Goal: Information Seeking & Learning: Learn about a topic

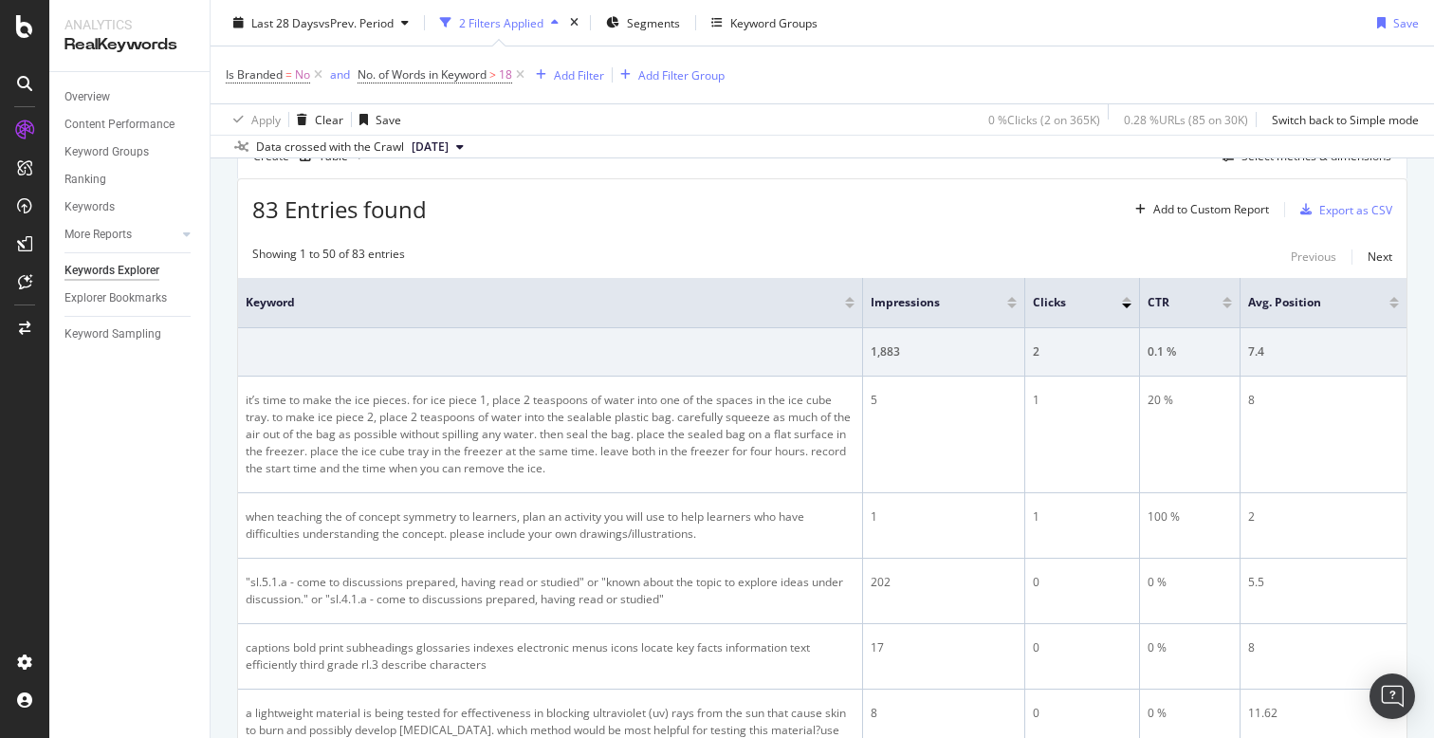
scroll to position [208, 0]
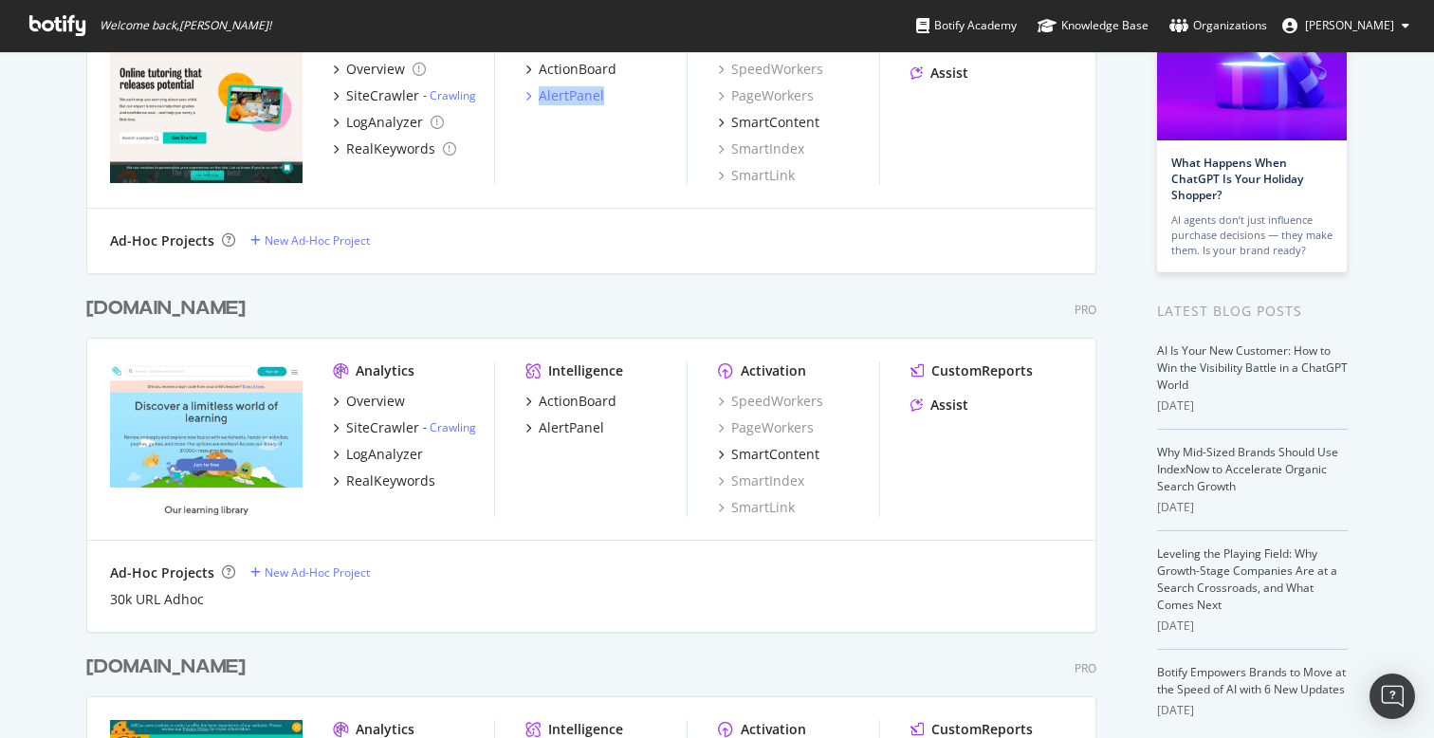
scroll to position [199, 0]
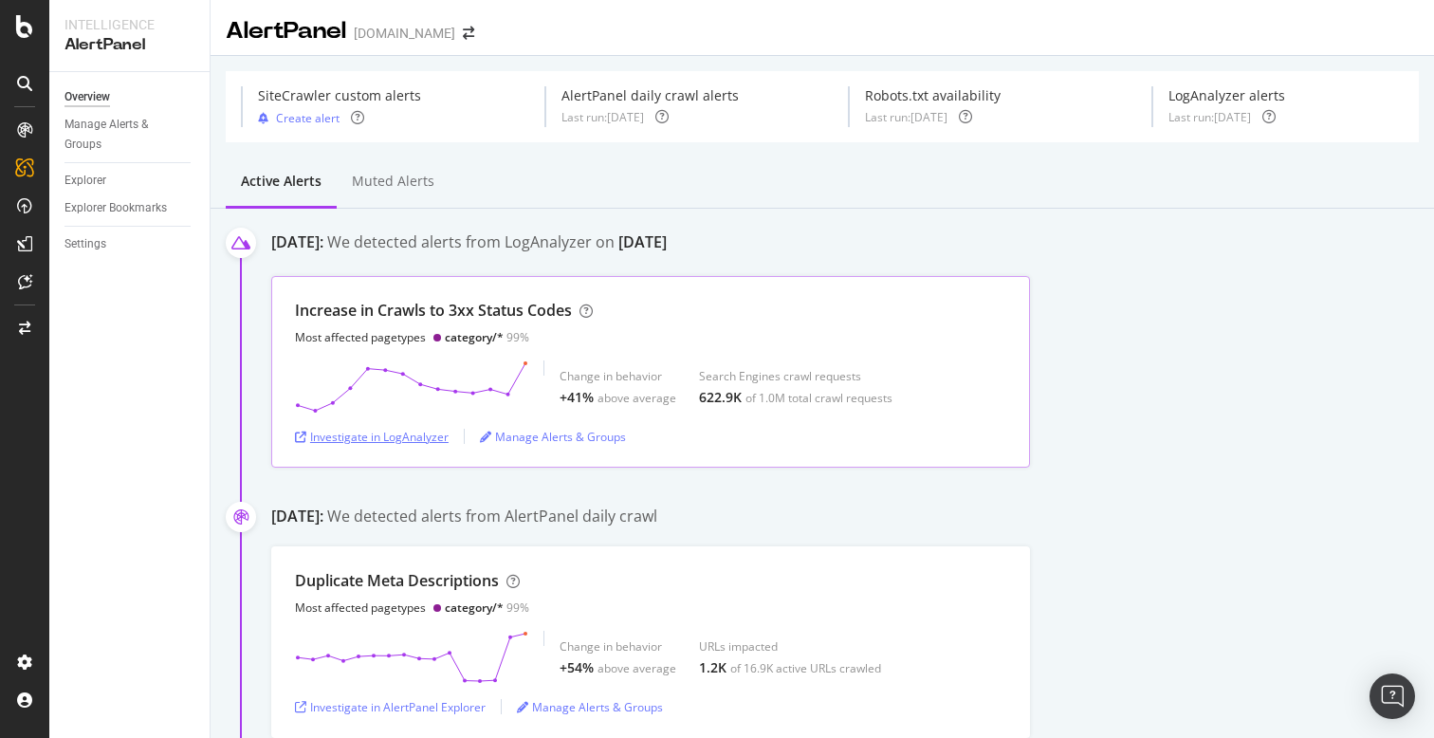
click at [409, 437] on div "Investigate in LogAnalyzer" at bounding box center [372, 437] width 154 height 16
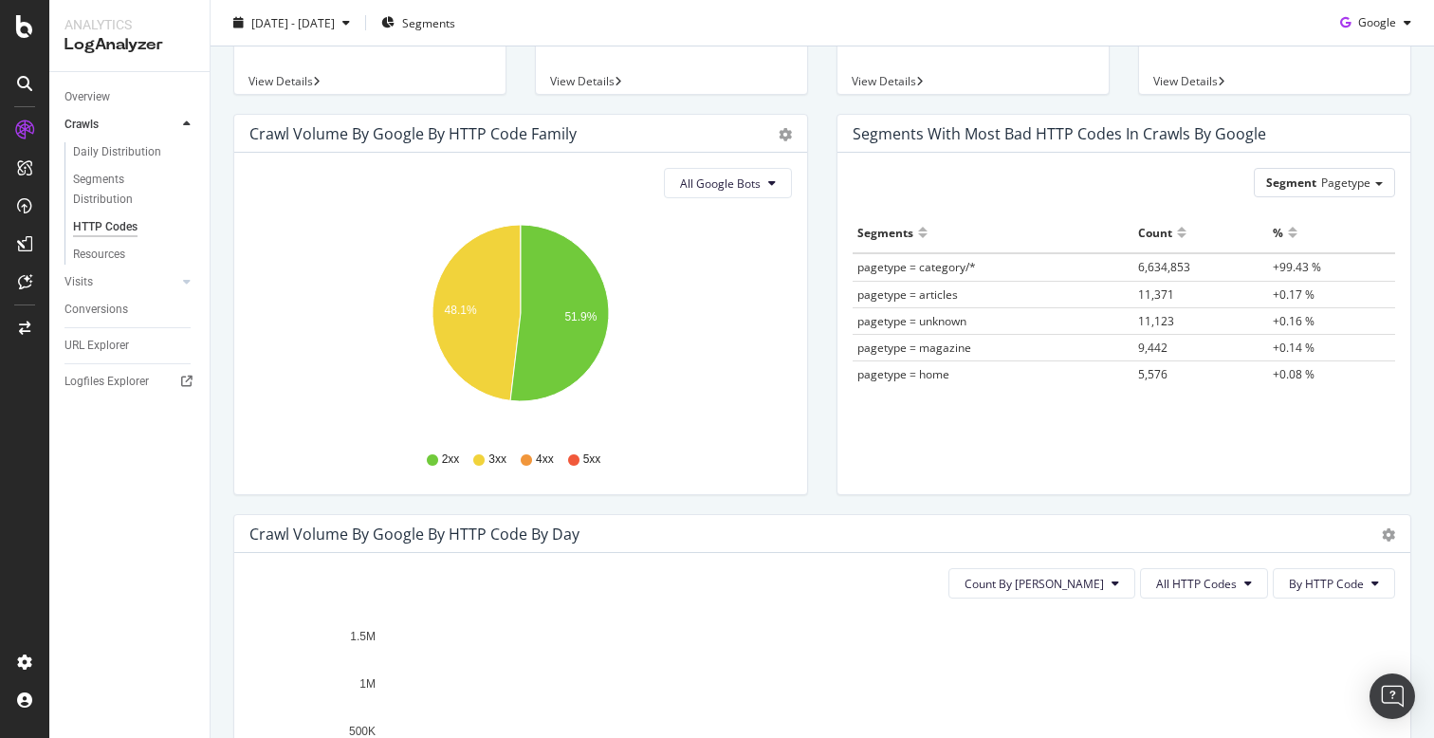
scroll to position [137, 0]
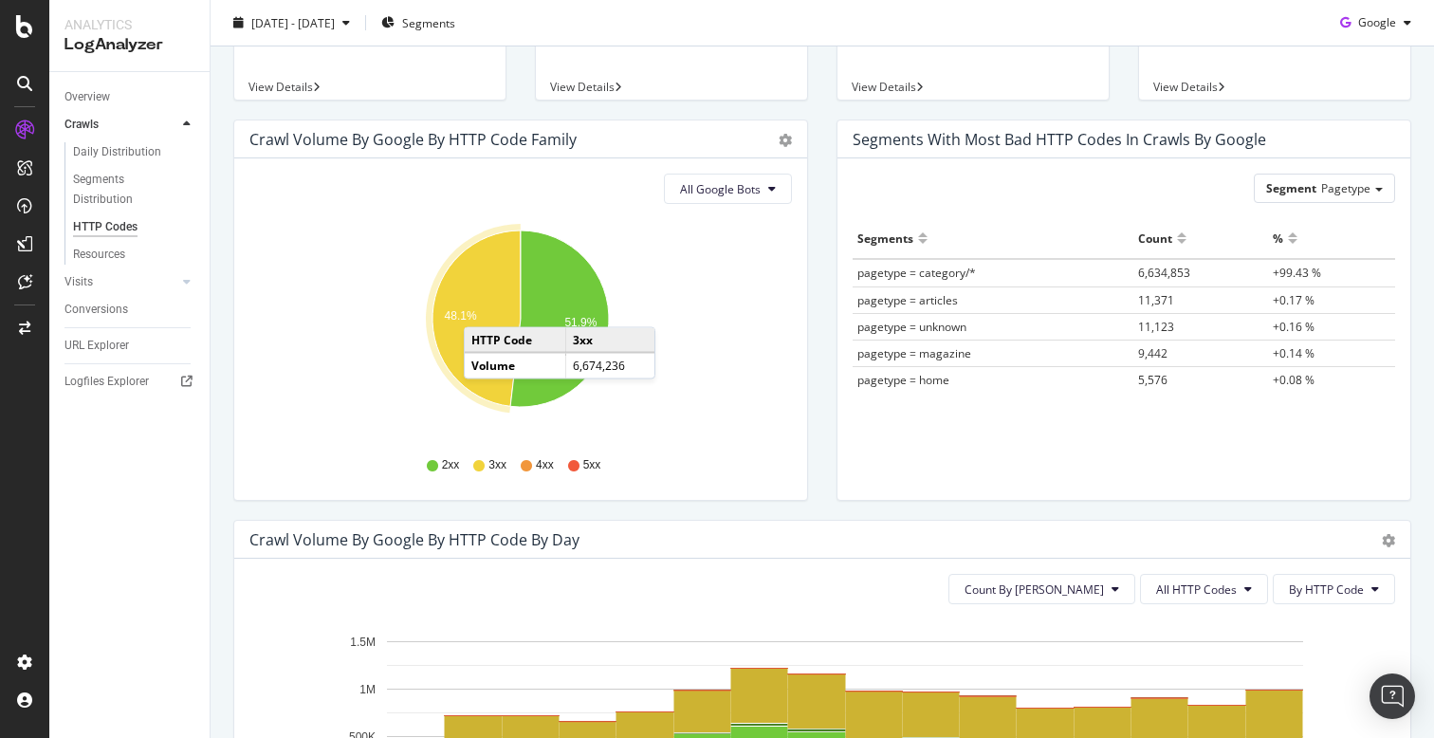
click at [483, 308] on icon "A chart." at bounding box center [476, 317] width 88 height 175
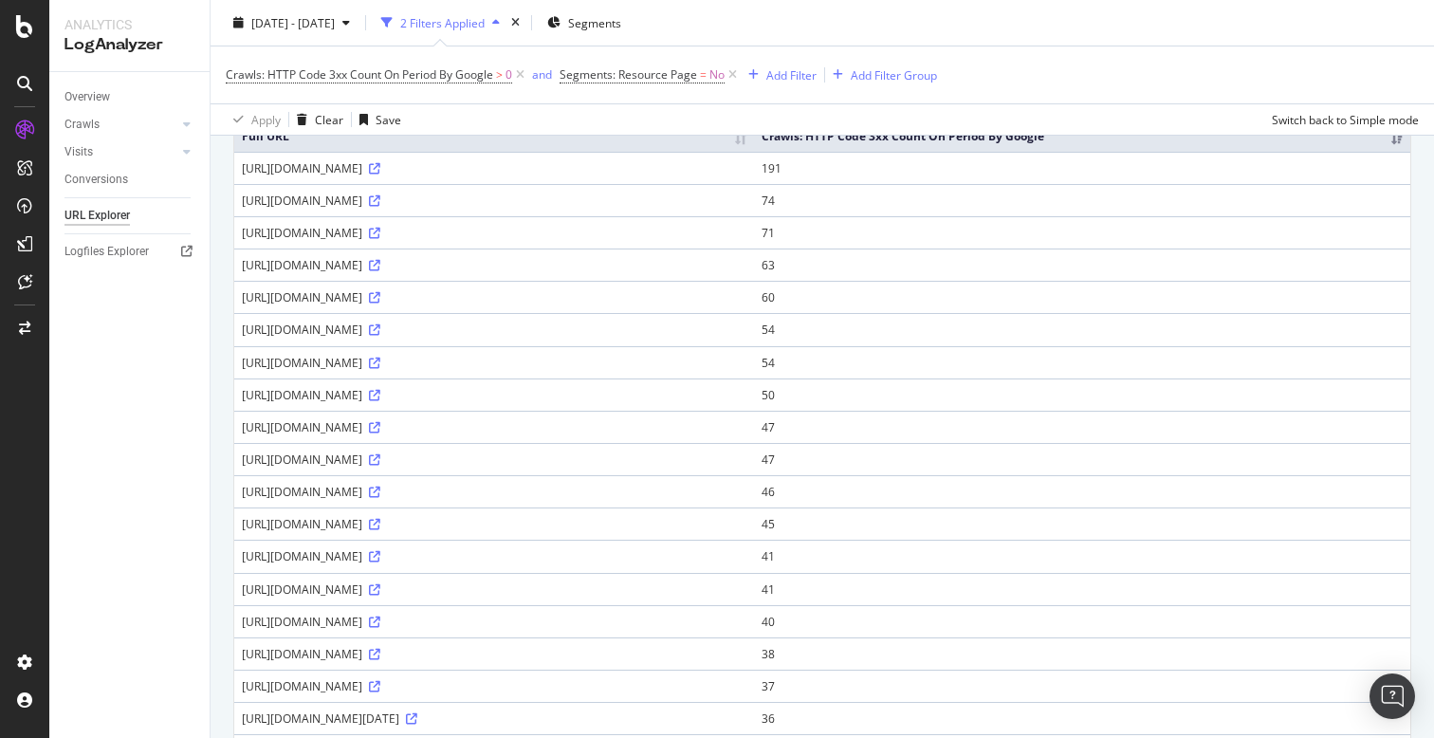
scroll to position [229, 0]
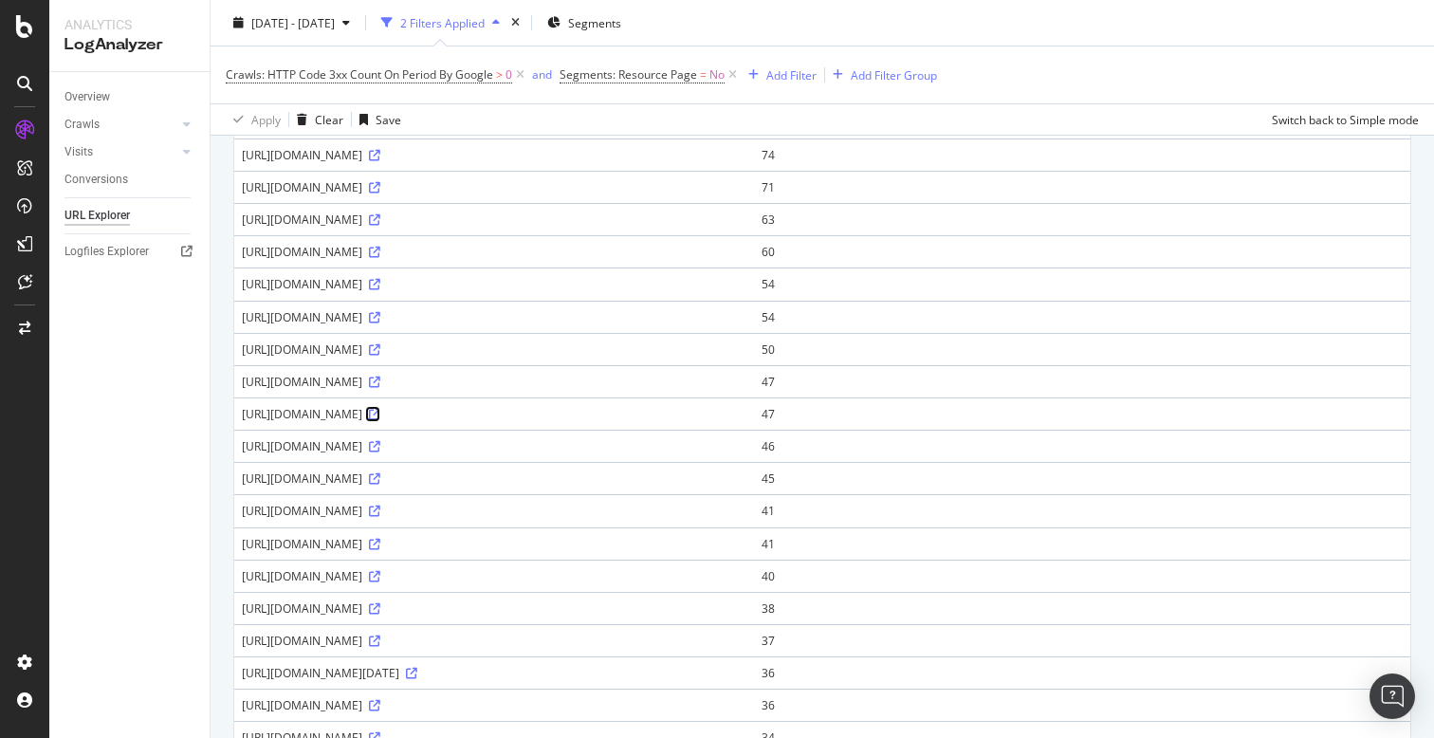
click at [380, 420] on icon at bounding box center [374, 414] width 11 height 11
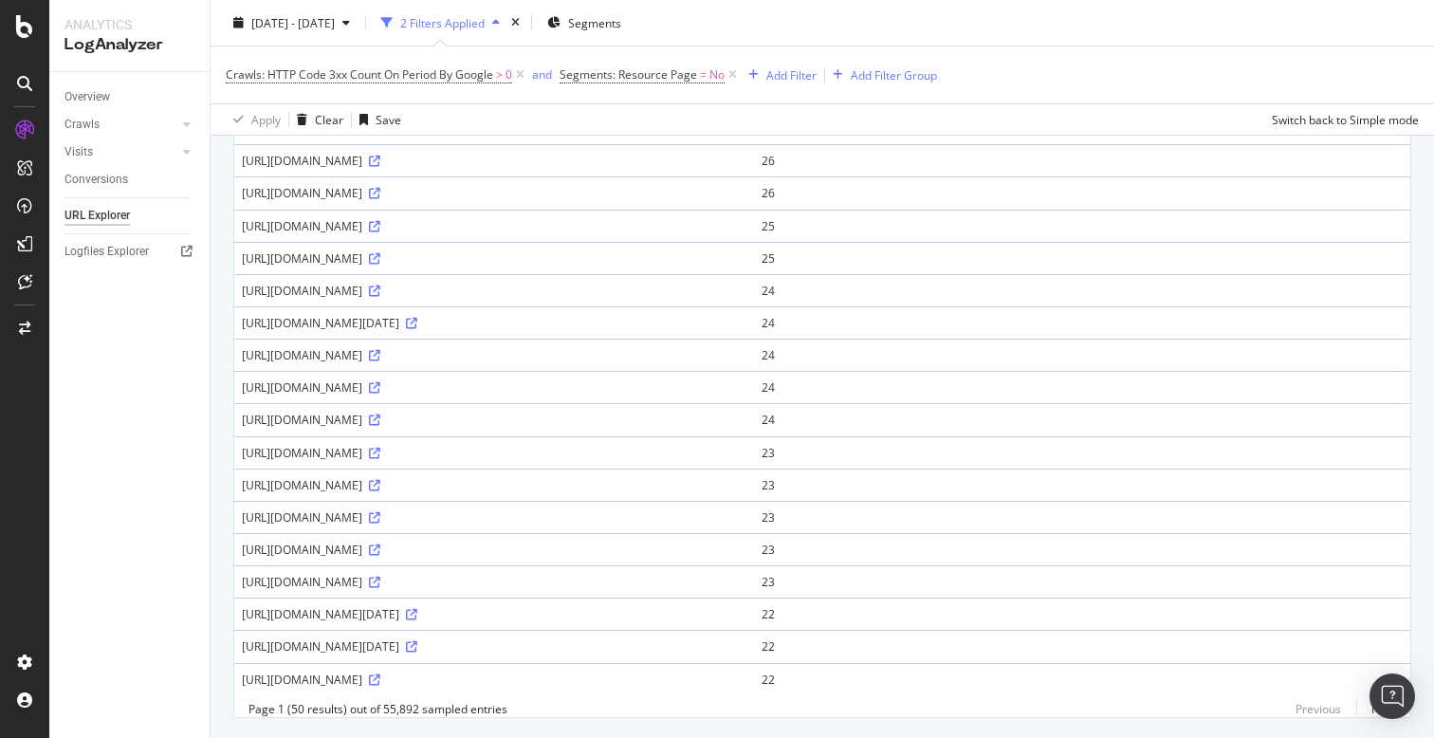
scroll to position [0, 0]
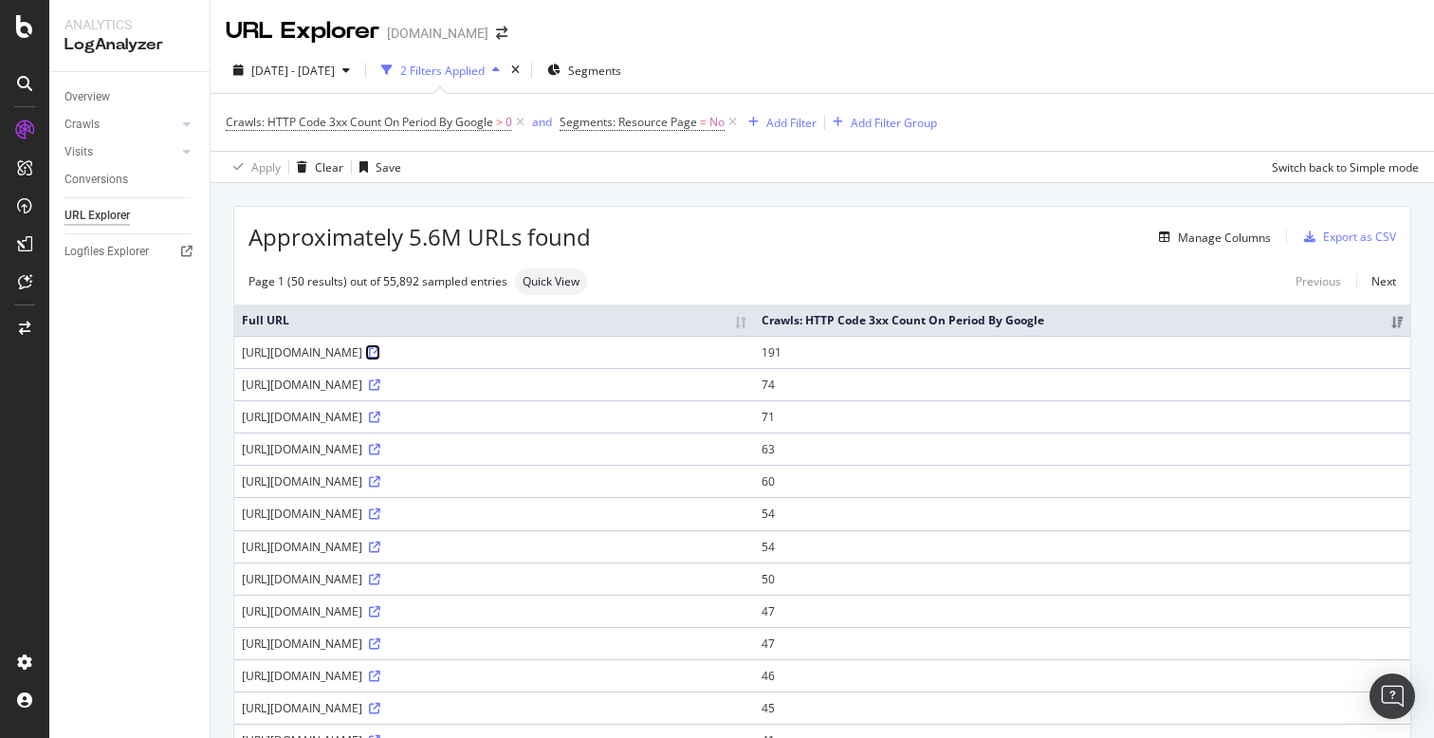
click at [380, 358] on icon at bounding box center [374, 352] width 11 height 11
drag, startPoint x: 244, startPoint y: 369, endPoint x: 442, endPoint y: 367, distance: 198.2
click at [443, 360] on div "https://blog.education.com/favicon.ico" at bounding box center [494, 352] width 504 height 16
copy div "https://blog.education.com/favicon.ico"
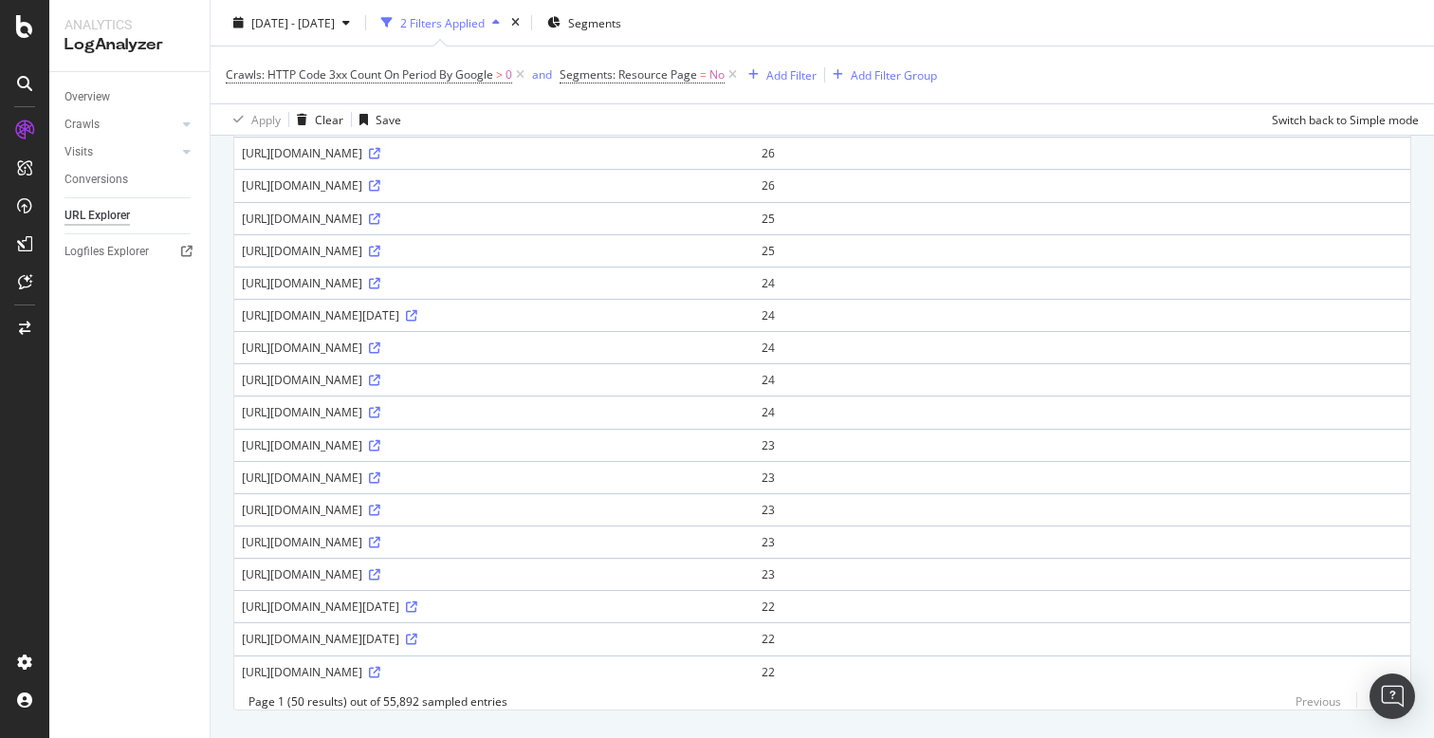
scroll to position [1280, 0]
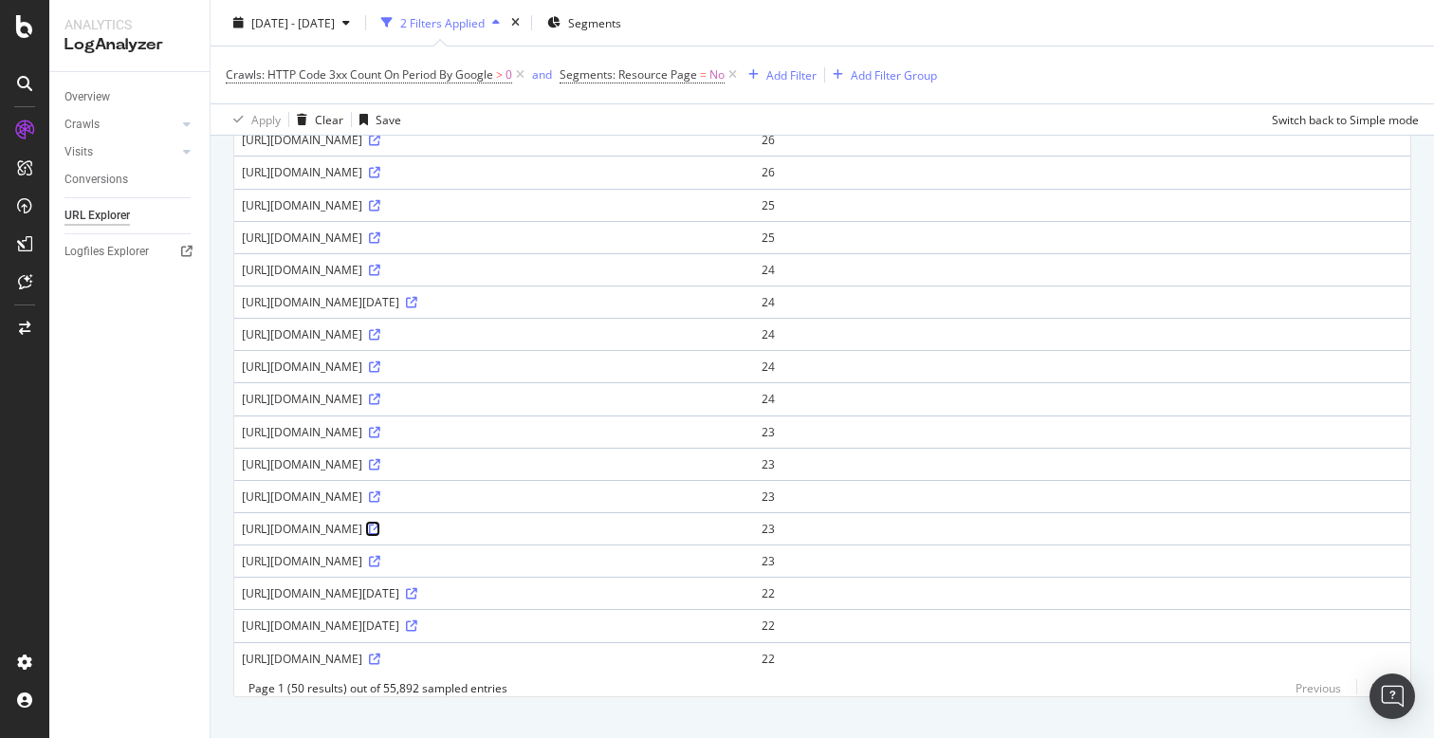
click at [380, 535] on icon at bounding box center [374, 528] width 11 height 11
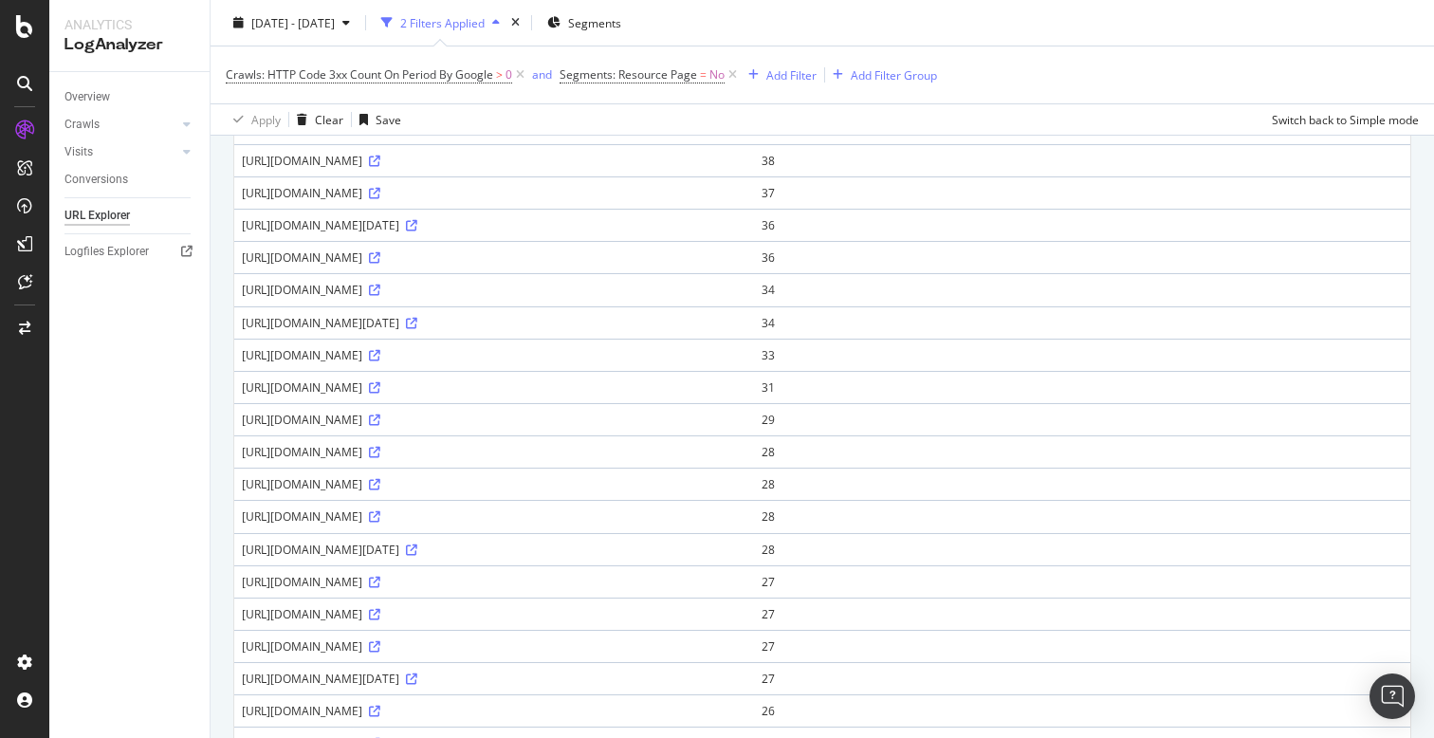
scroll to position [50, 0]
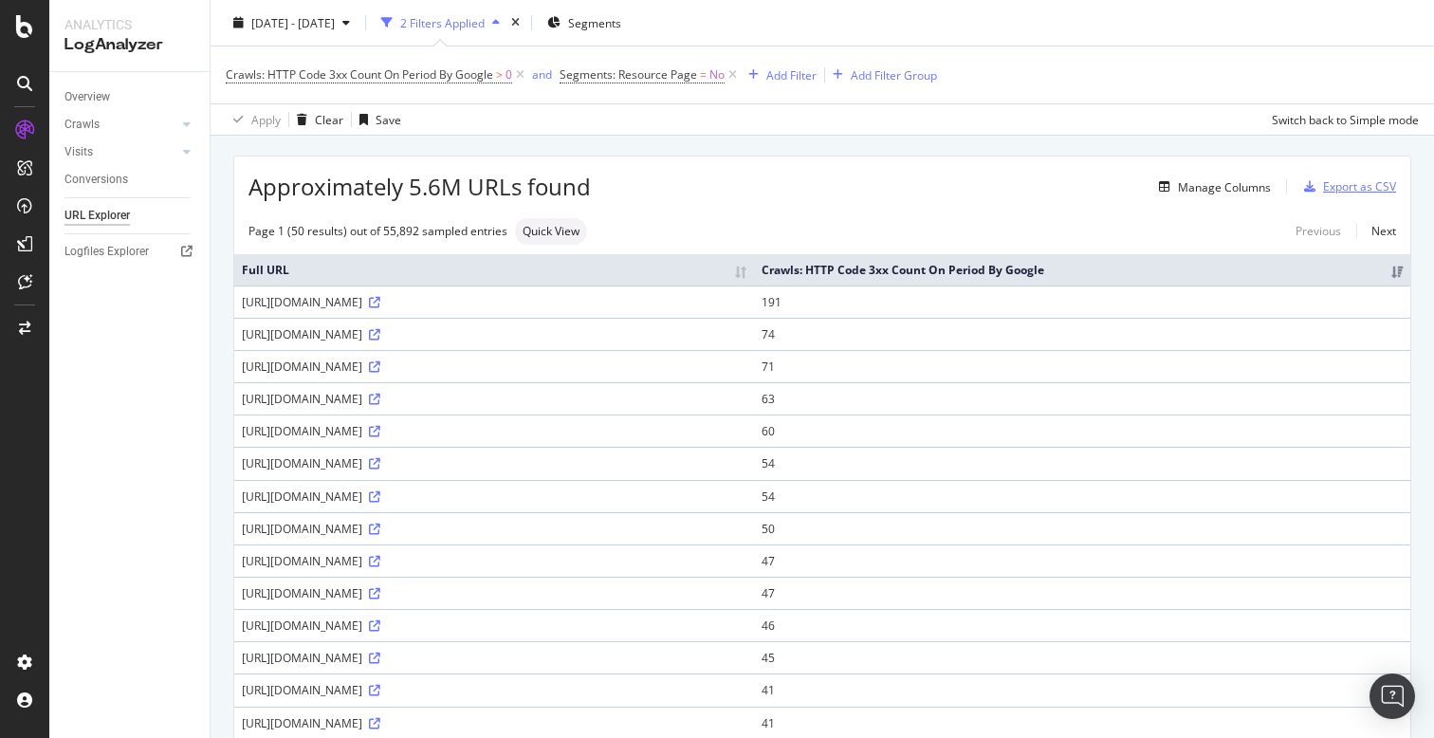
click at [1354, 188] on div "Export as CSV" at bounding box center [1359, 186] width 73 height 16
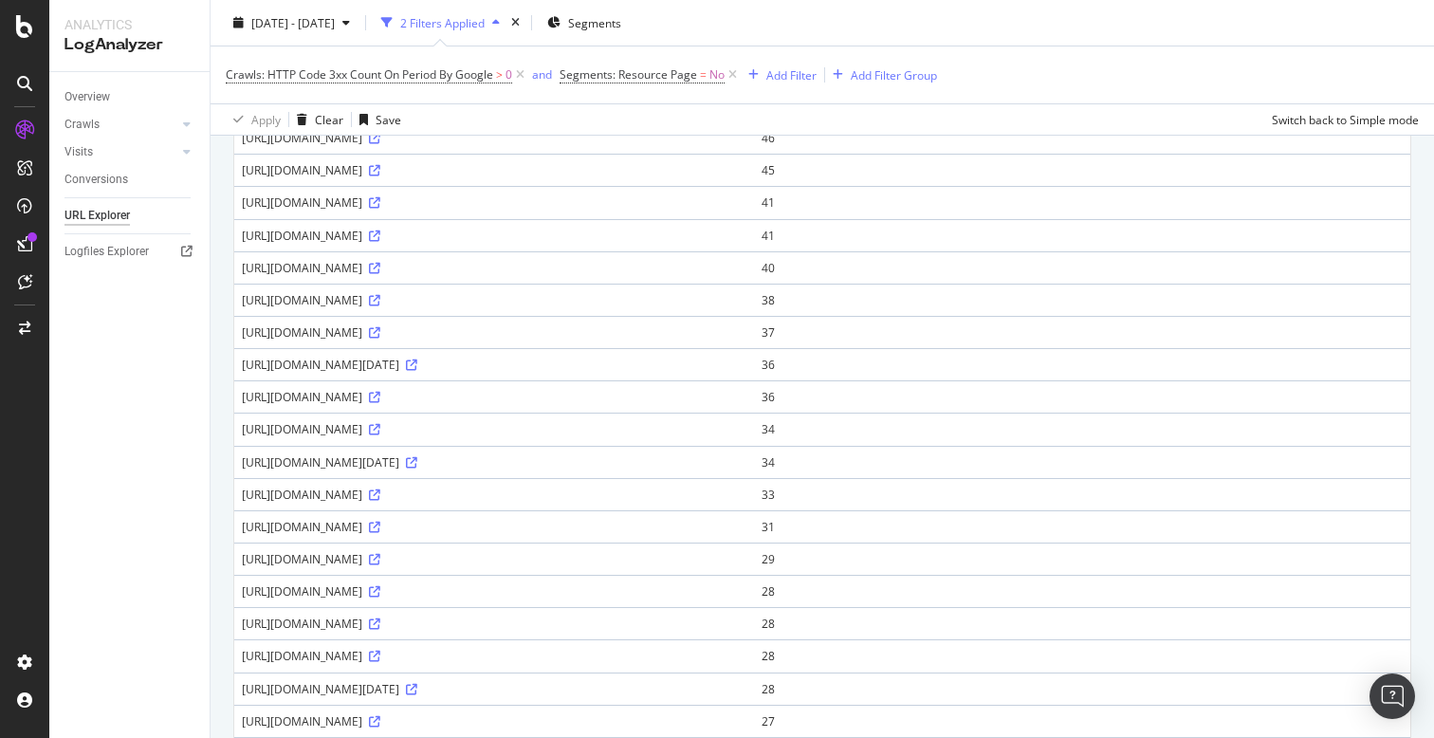
scroll to position [637, 0]
